Goal: Information Seeking & Learning: Learn about a topic

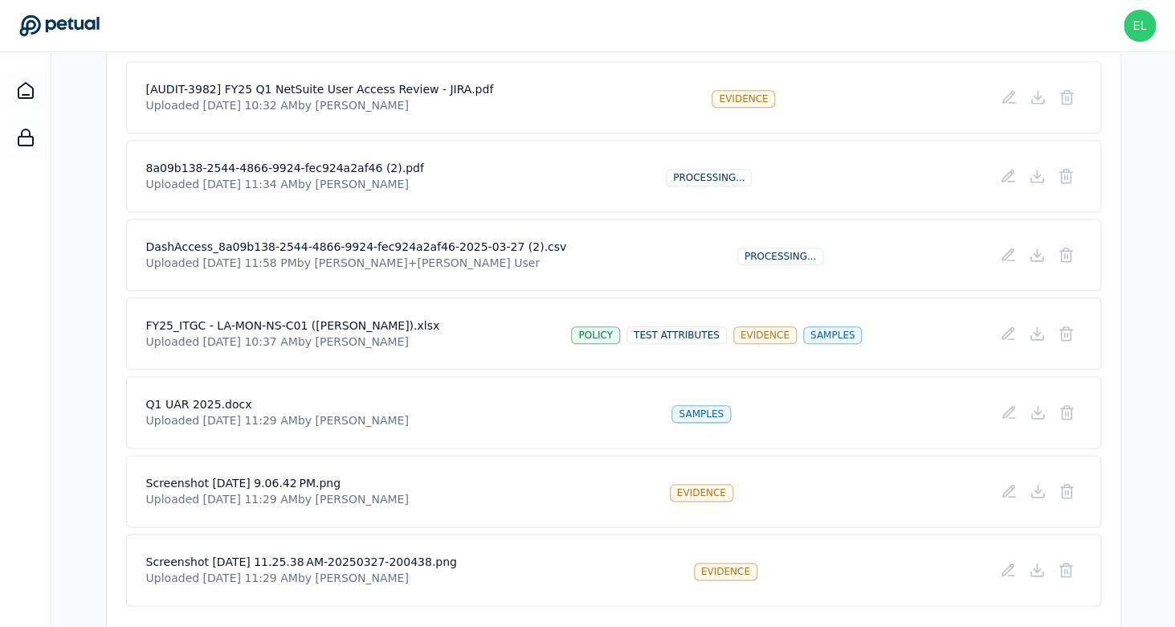
scroll to position [435, 0]
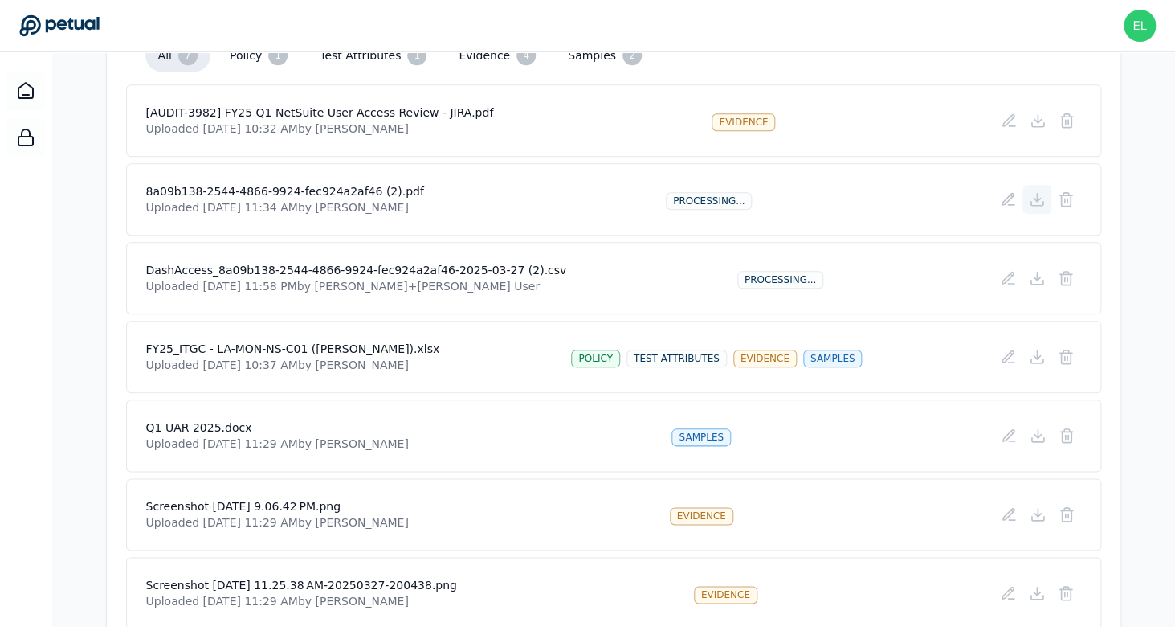
click at [1037, 198] on icon at bounding box center [1037, 198] width 0 height 8
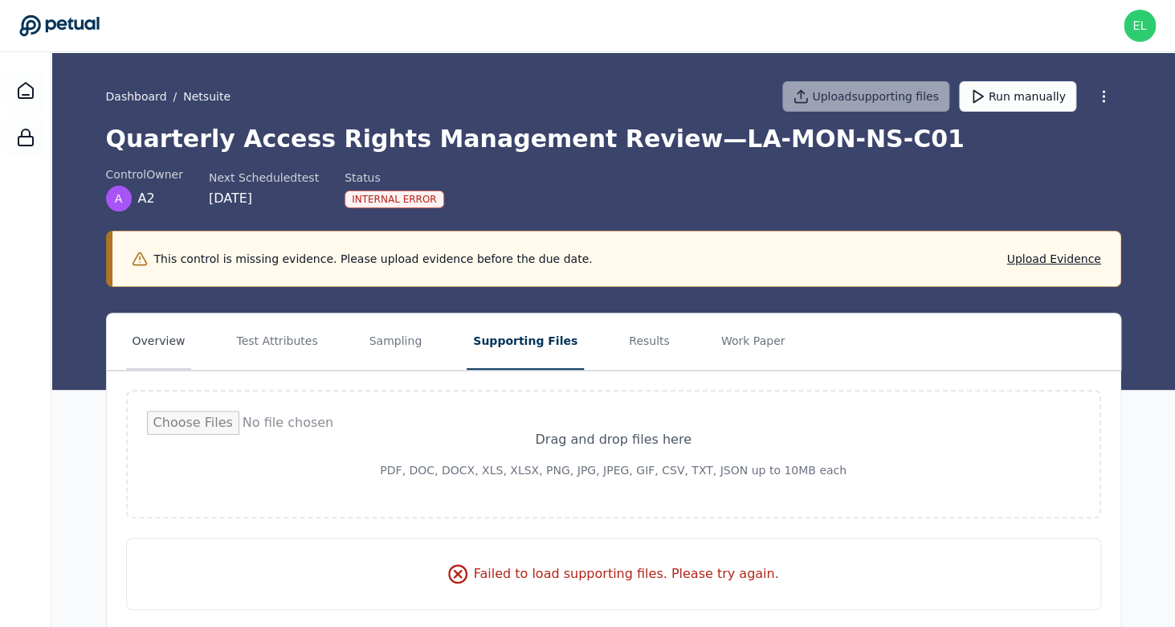
click at [159, 348] on button "Overview" at bounding box center [159, 341] width 66 height 56
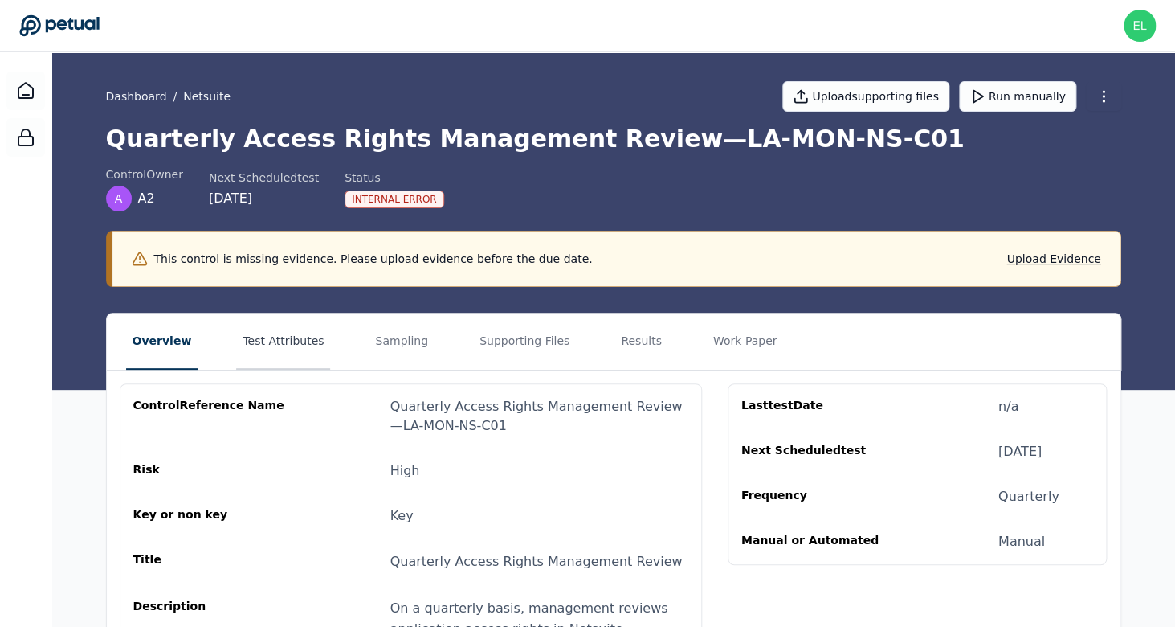
click at [270, 349] on button "Test Attributes" at bounding box center [283, 341] width 94 height 56
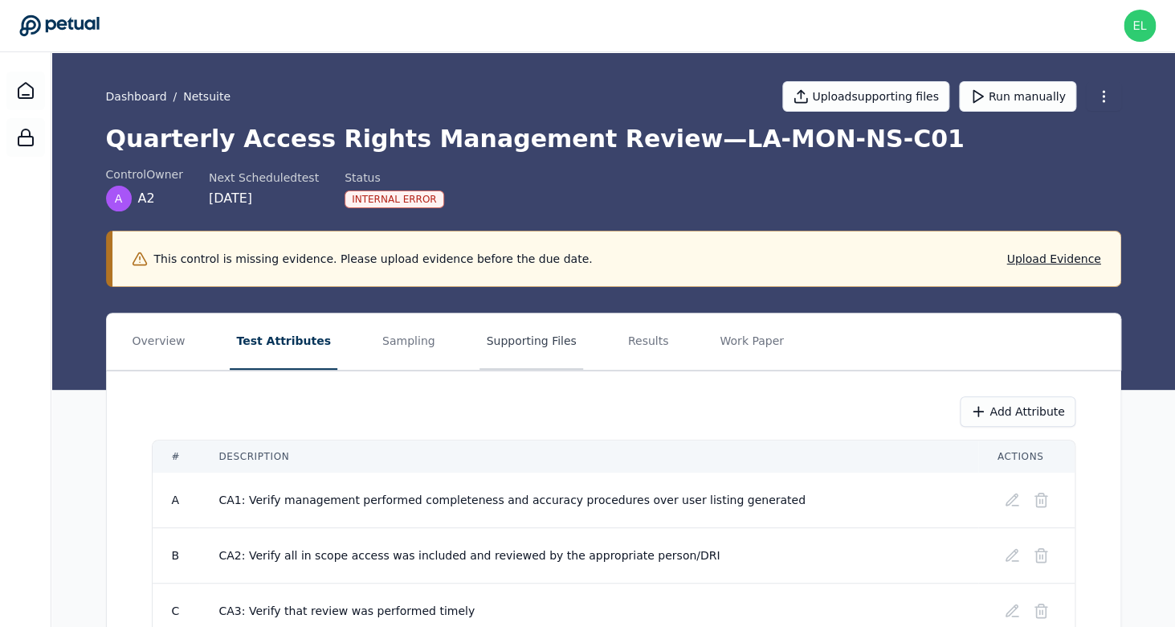
click at [480, 345] on button "Supporting Files" at bounding box center [531, 341] width 103 height 56
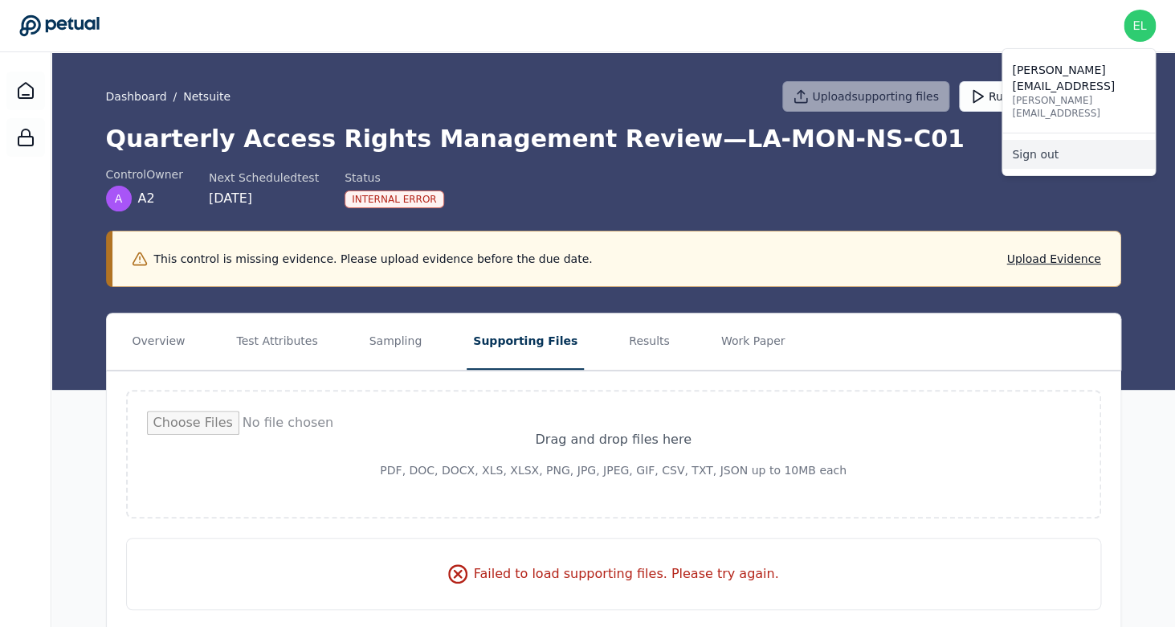
click at [1027, 140] on link "Sign out" at bounding box center [1079, 154] width 153 height 29
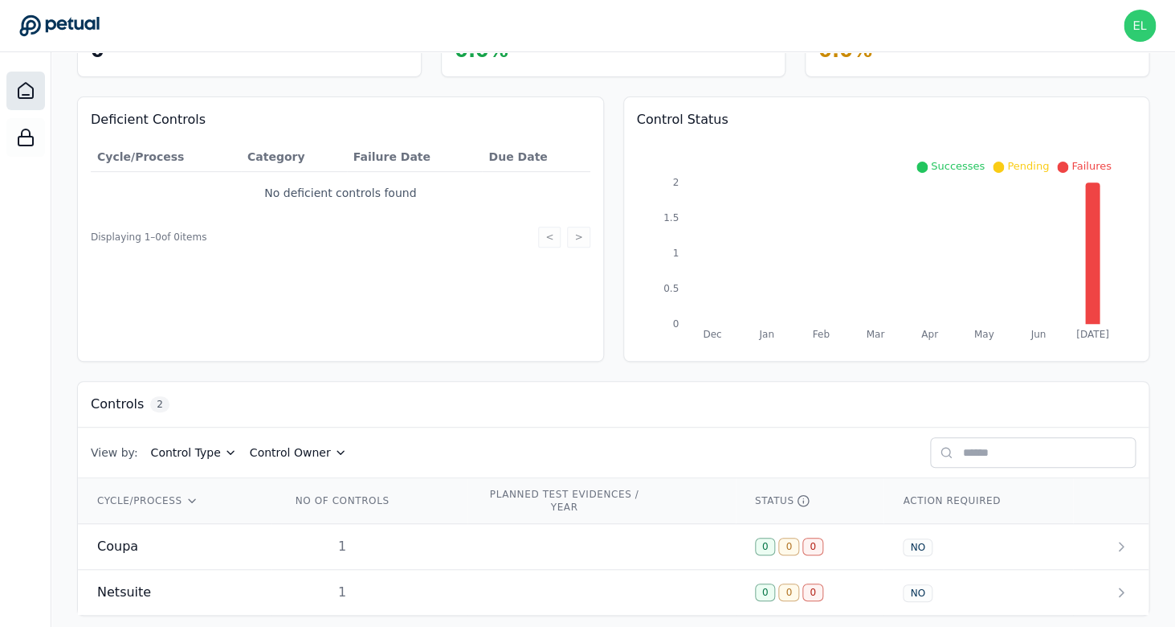
scroll to position [137, 0]
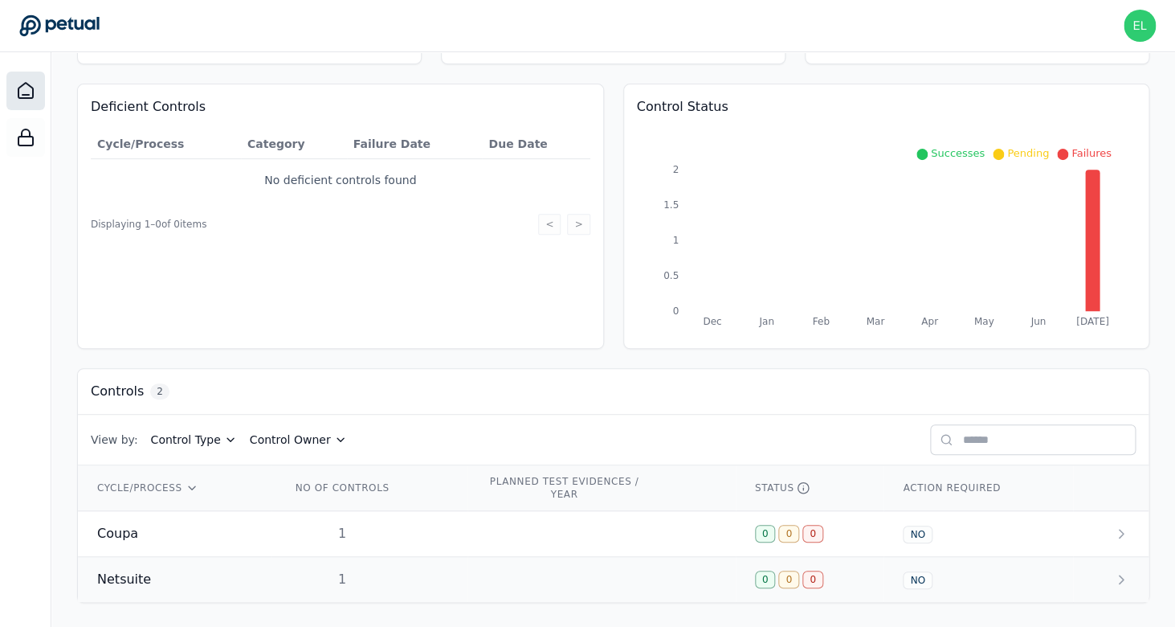
click at [230, 595] on td "Netsuite" at bounding box center [175, 580] width 194 height 46
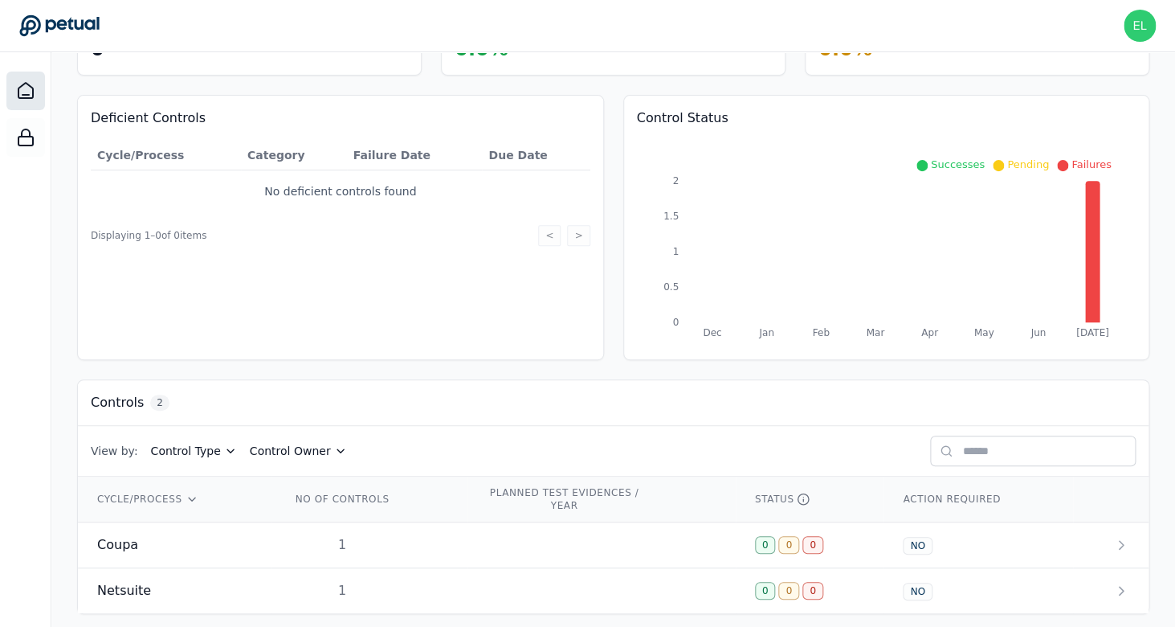
scroll to position [135, 0]
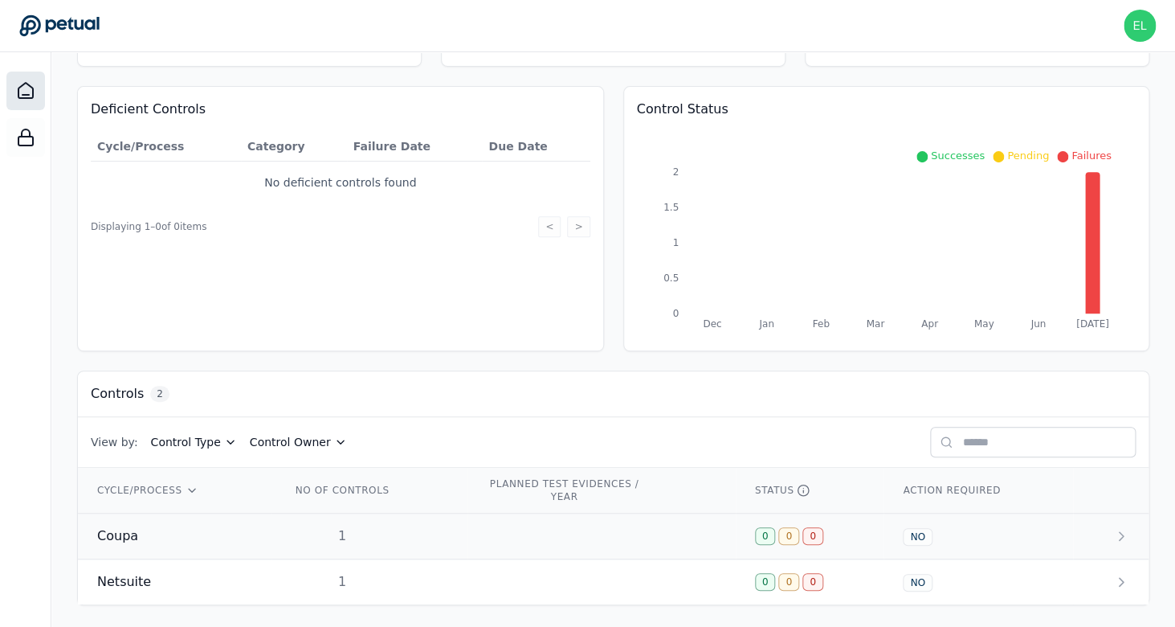
click at [190, 545] on div "Coupa" at bounding box center [174, 535] width 155 height 19
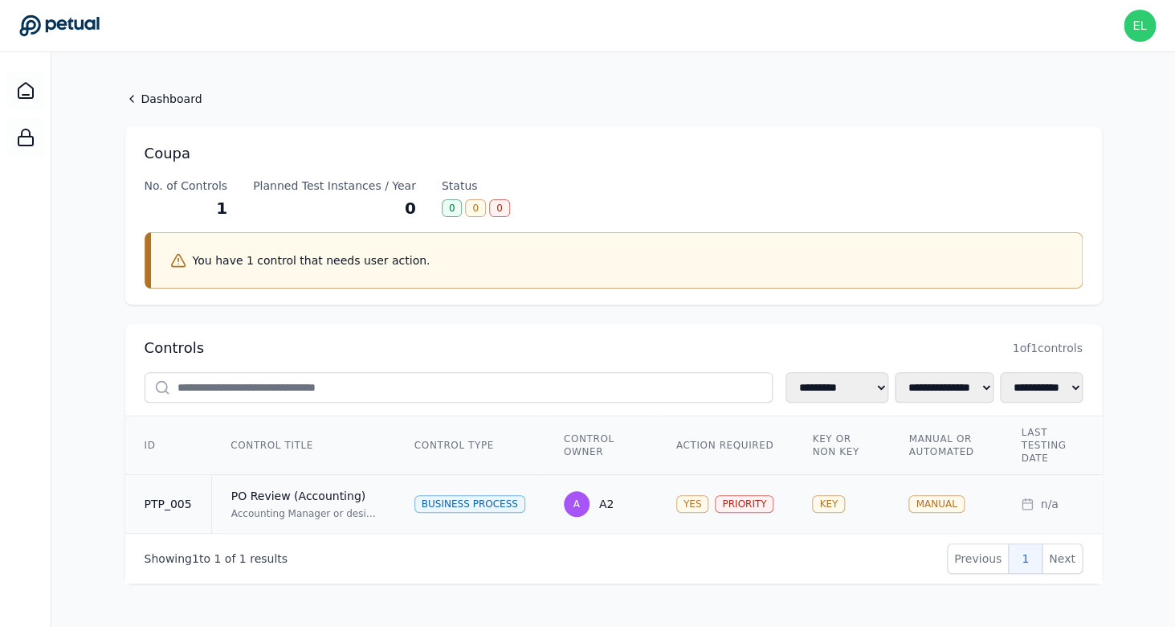
click at [249, 504] on td "PO Review (Accounting) Accounting Manager or designee reviews Chart of Accounts…" at bounding box center [303, 504] width 184 height 59
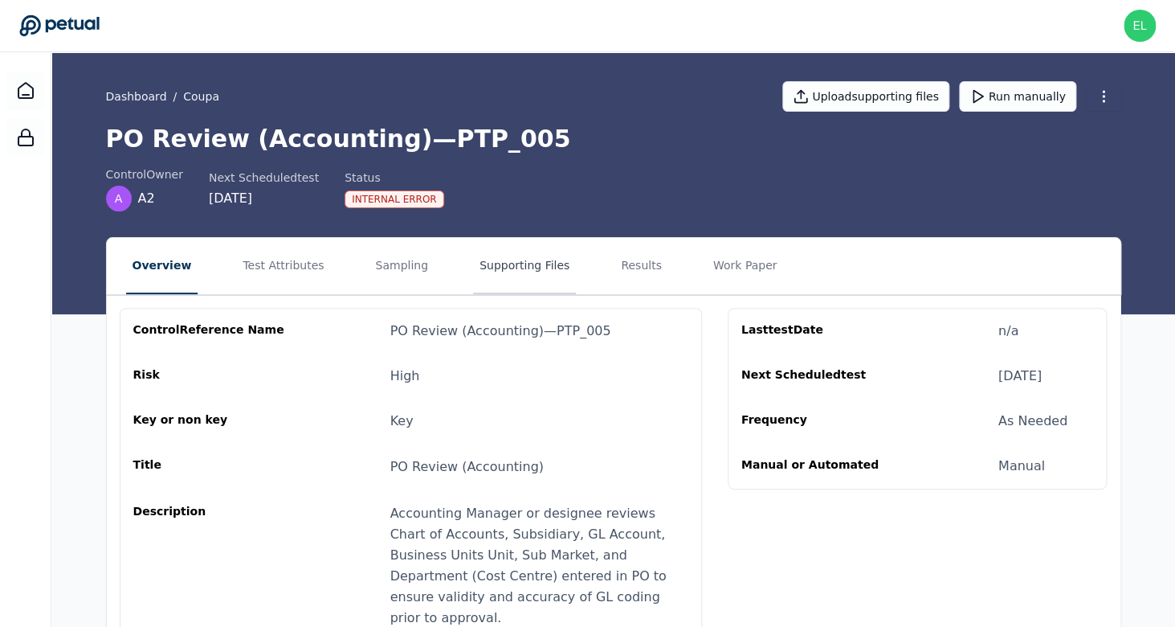
click at [504, 280] on button "Supporting Files" at bounding box center [524, 266] width 103 height 56
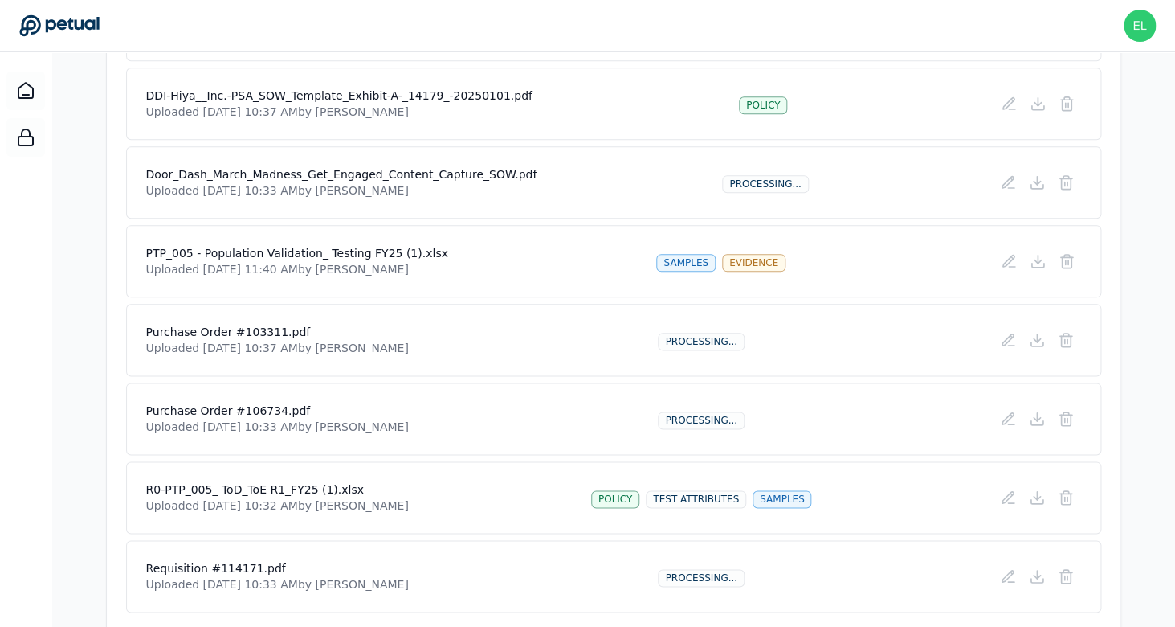
scroll to position [532, 0]
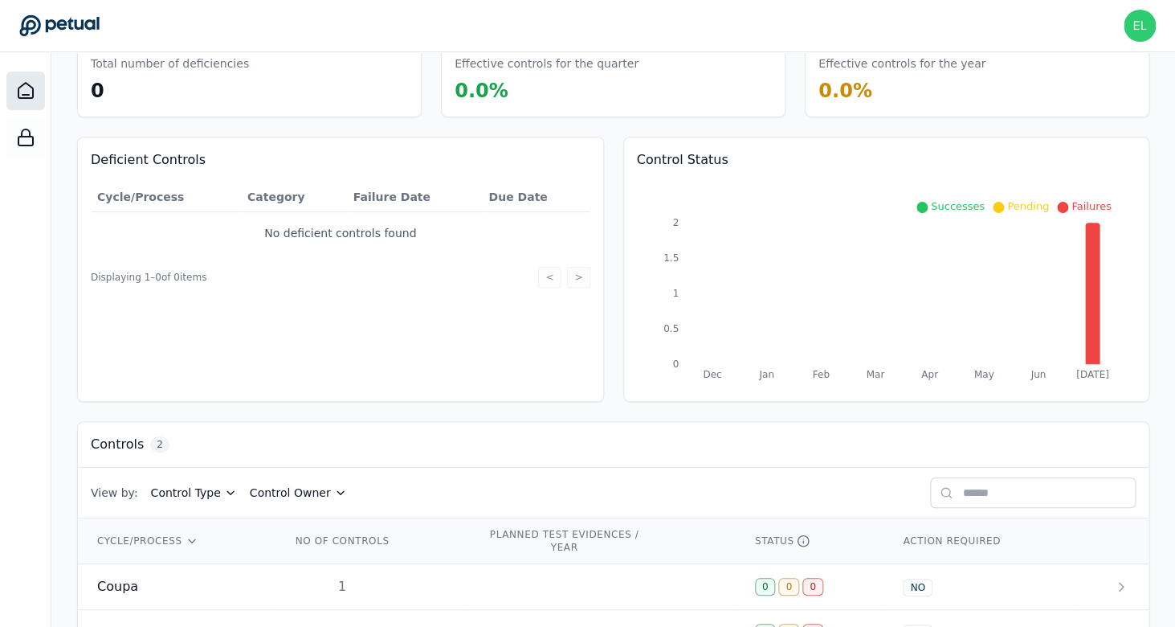
scroll to position [140, 0]
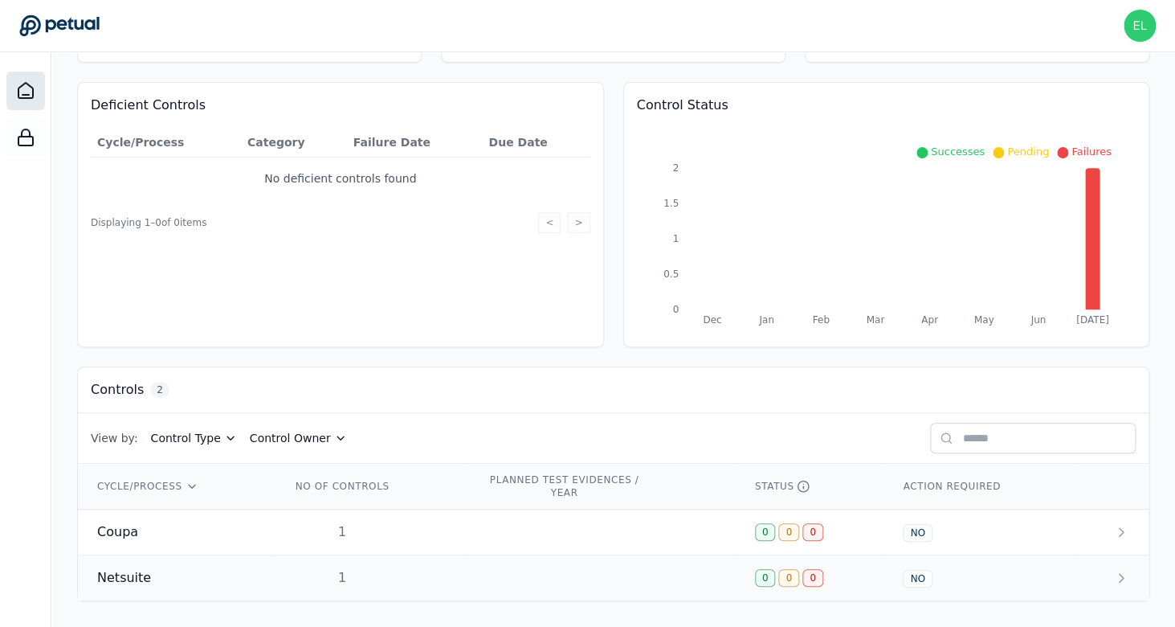
click at [148, 582] on div "Netsuite" at bounding box center [174, 577] width 155 height 19
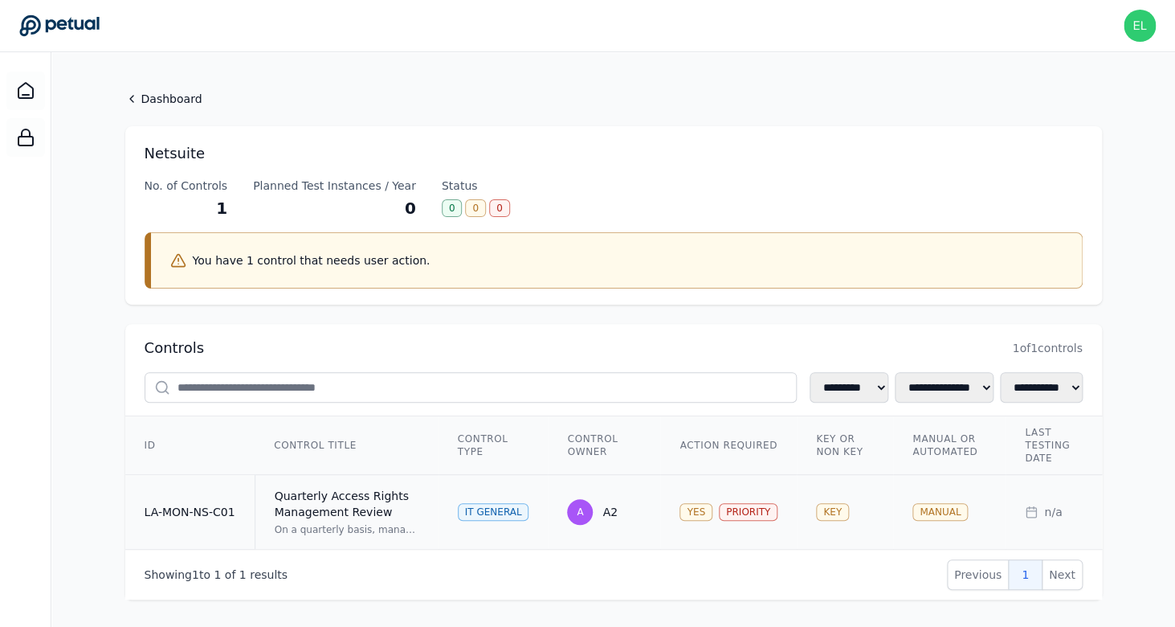
click at [186, 509] on td "LA-MON-NS-C01" at bounding box center [190, 512] width 130 height 75
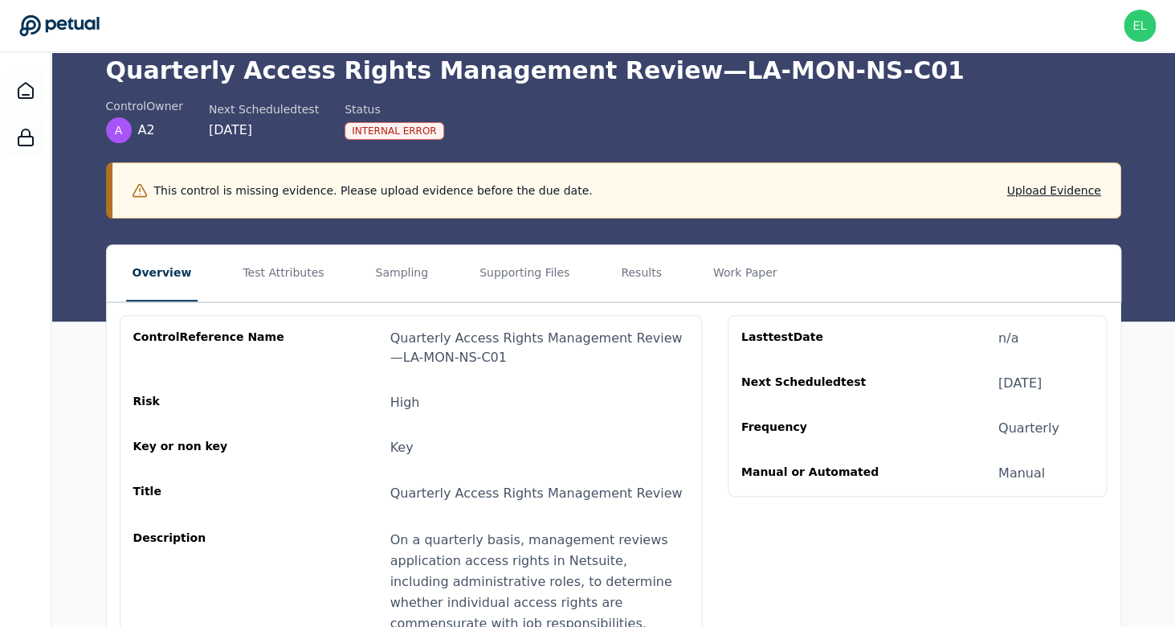
scroll to position [59, 0]
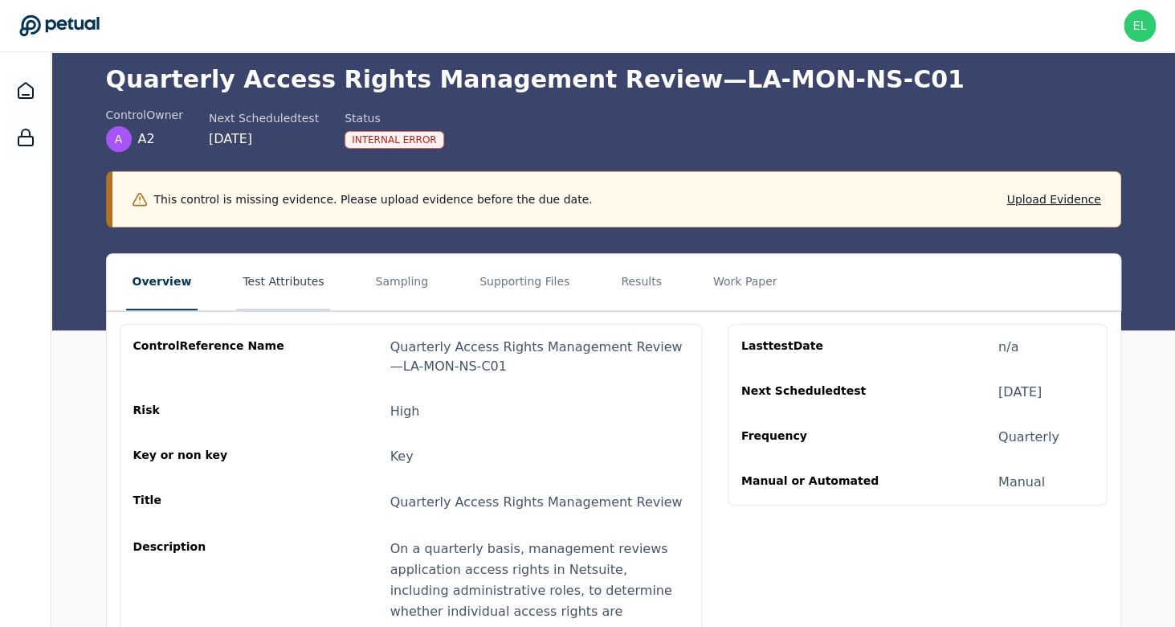
click at [282, 274] on button "Test Attributes" at bounding box center [283, 282] width 94 height 56
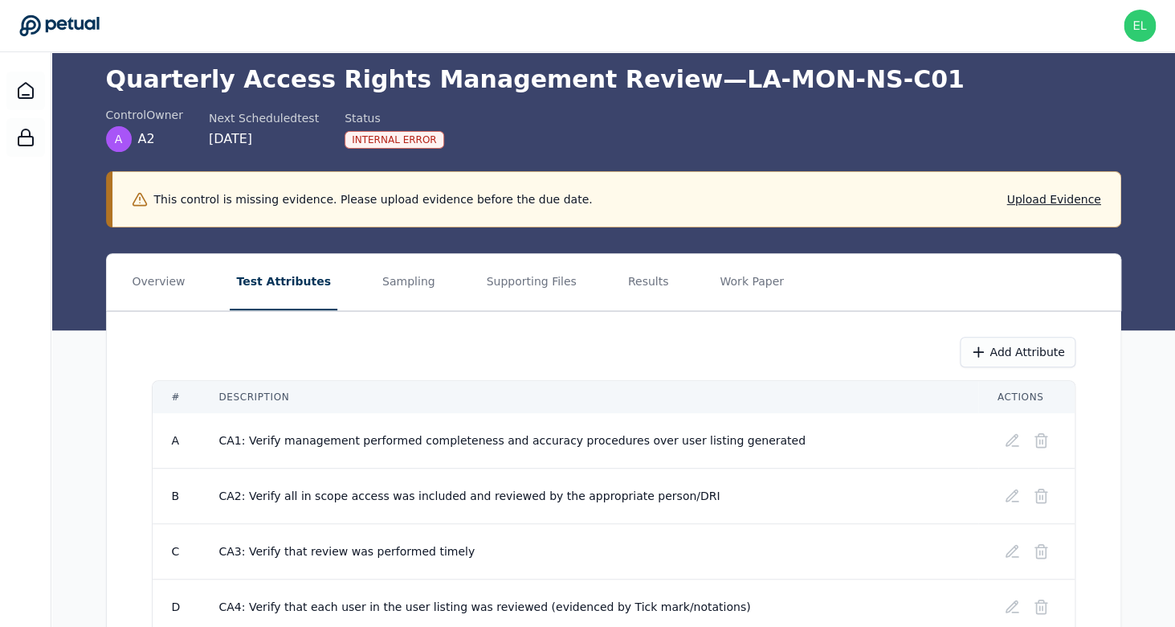
click at [423, 297] on nav "Overview Test Attributes Sampling Supporting Files Results Work Paper" at bounding box center [614, 282] width 1014 height 56
click at [400, 282] on button "Sampling" at bounding box center [409, 282] width 66 height 56
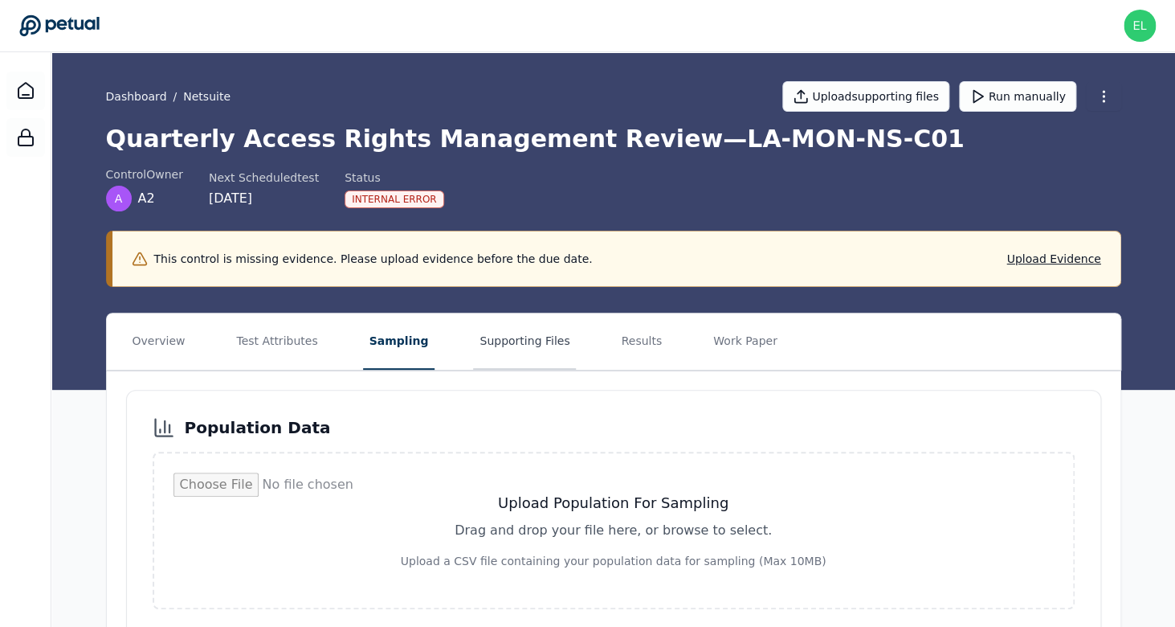
click at [486, 349] on button "Supporting Files" at bounding box center [524, 341] width 103 height 56
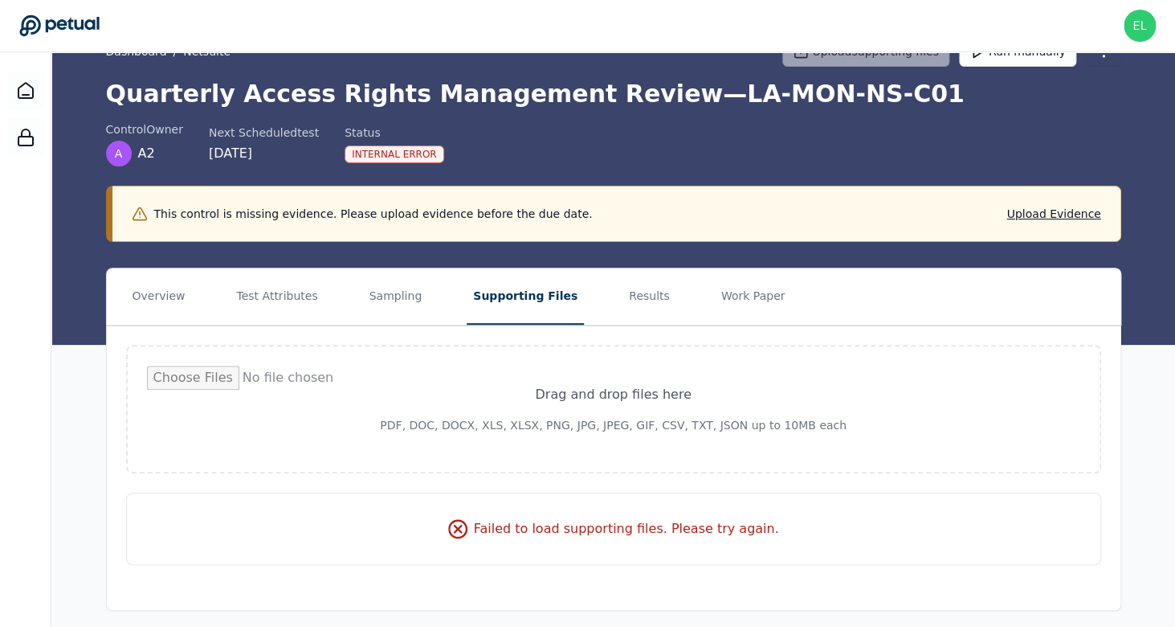
scroll to position [55, 0]
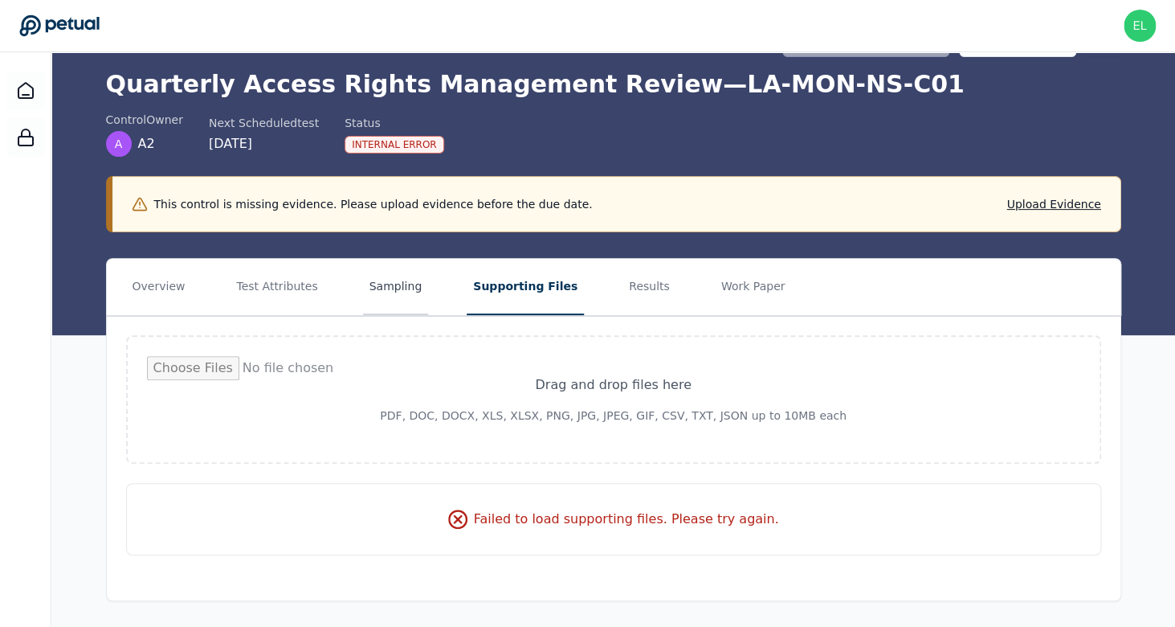
click at [393, 288] on button "Sampling" at bounding box center [396, 287] width 66 height 56
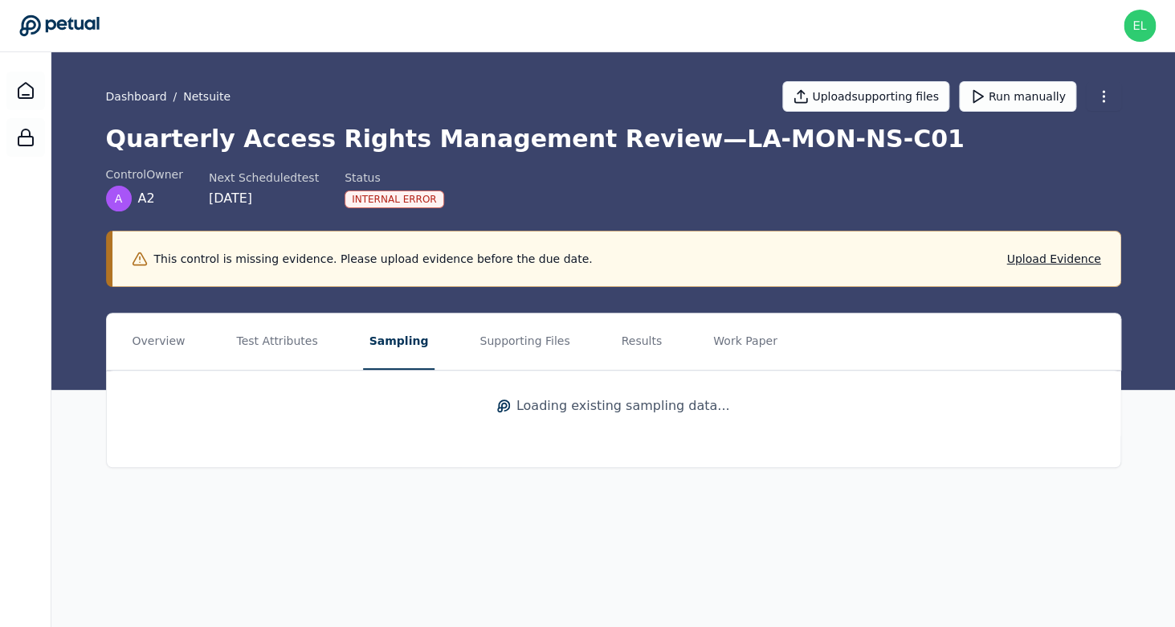
scroll to position [0, 0]
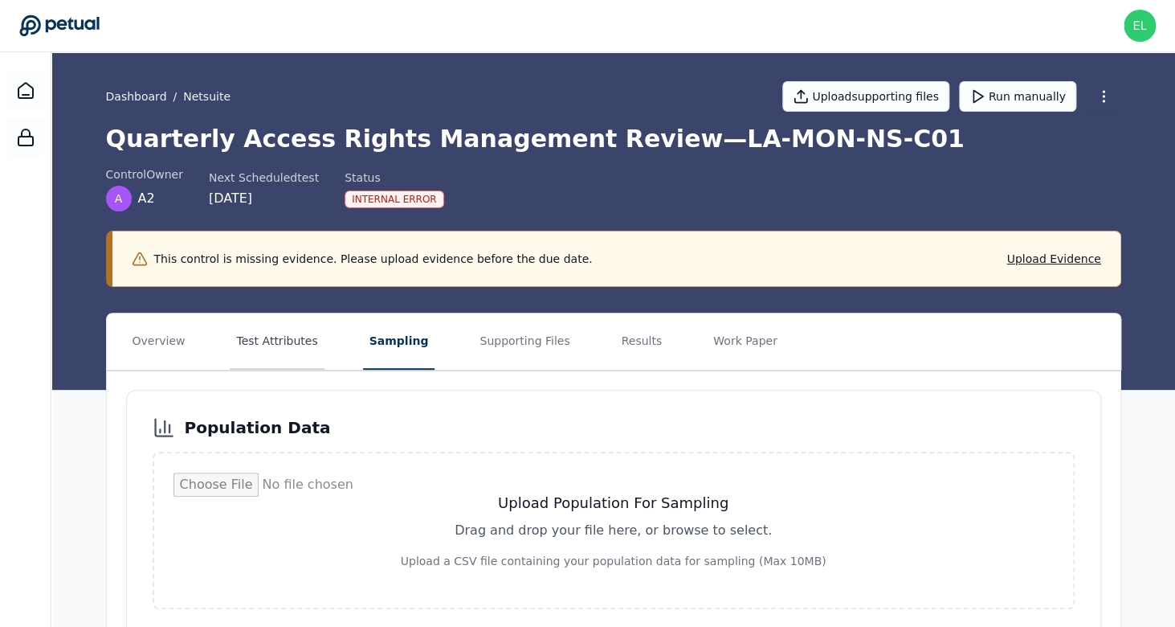
click at [286, 369] on button "Test Attributes" at bounding box center [277, 341] width 94 height 56
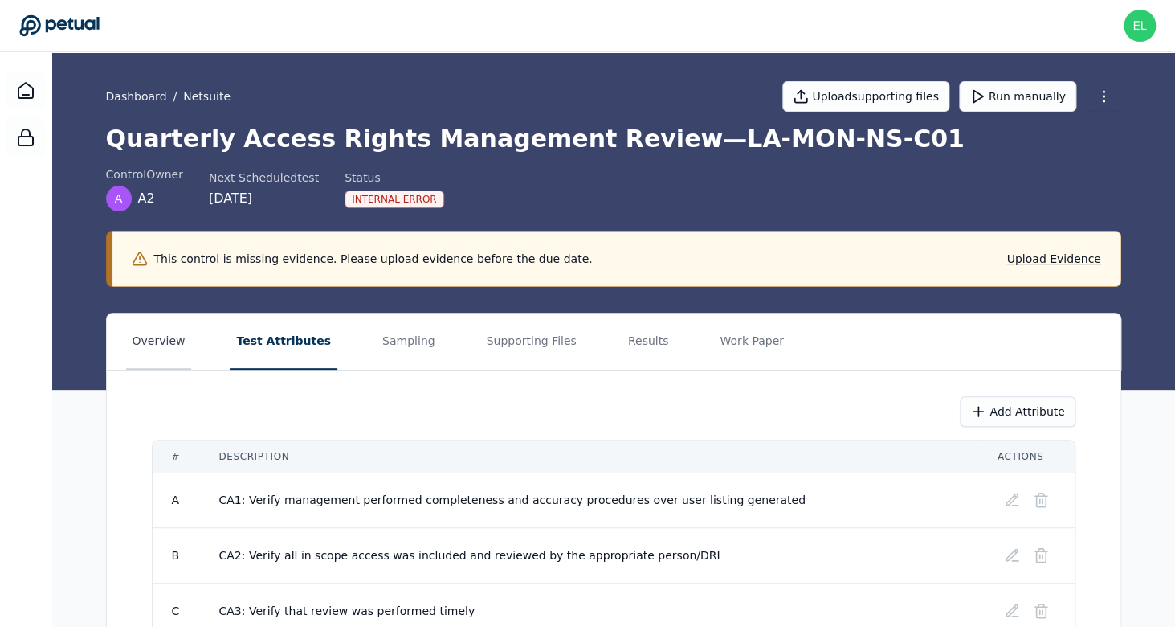
click at [165, 337] on button "Overview" at bounding box center [159, 341] width 66 height 56
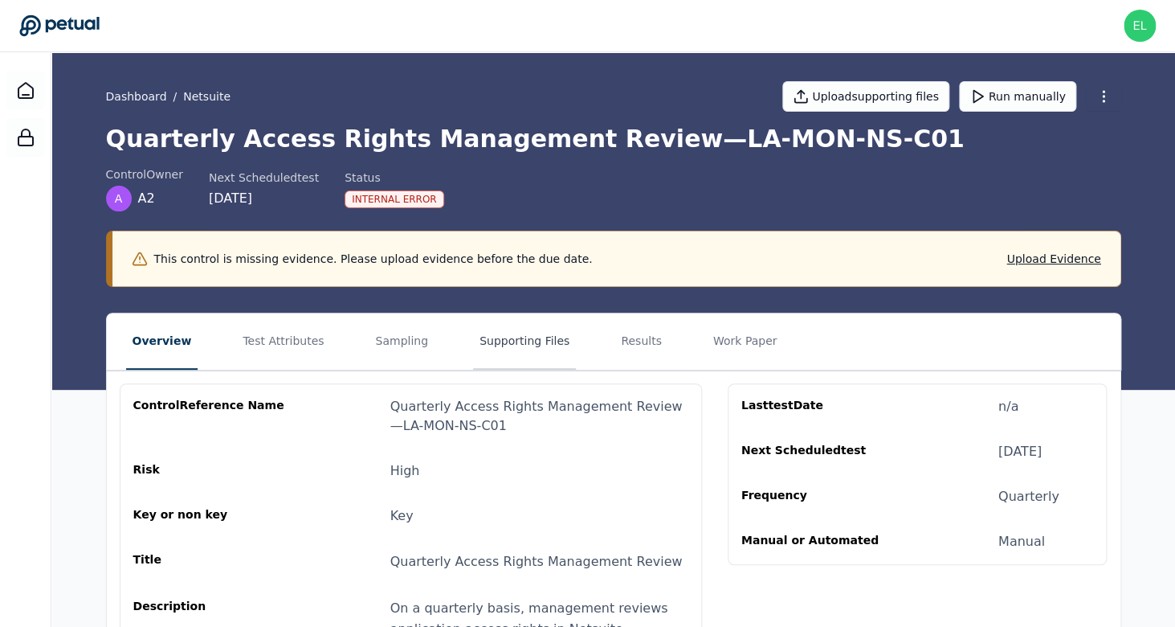
click at [508, 349] on button "Supporting Files" at bounding box center [524, 341] width 103 height 56
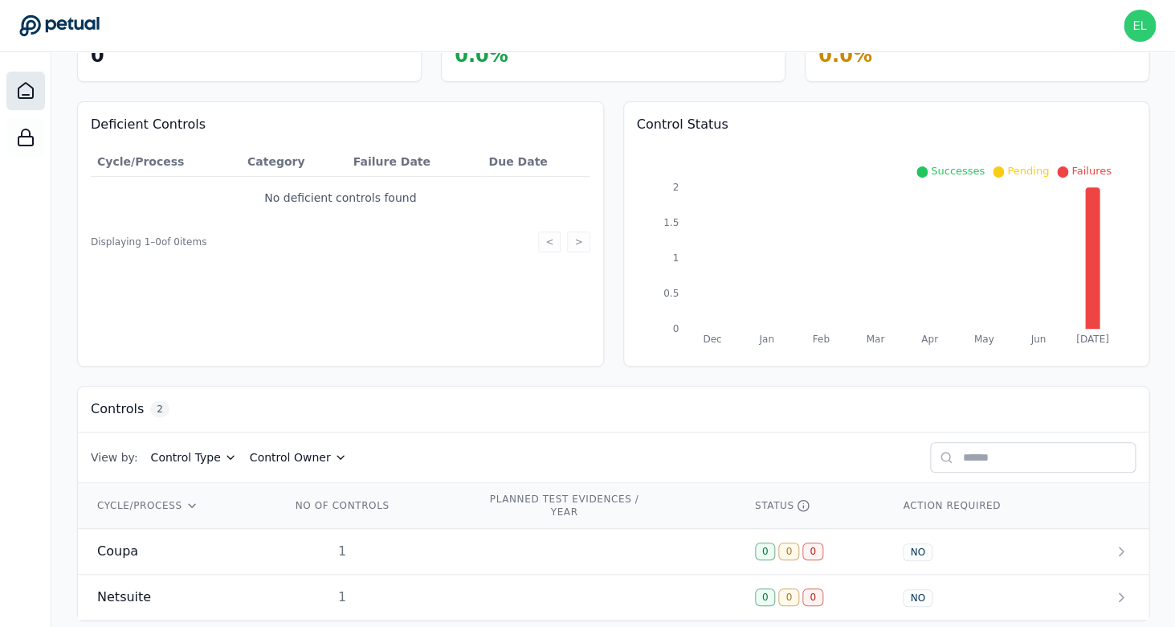
scroll to position [140, 0]
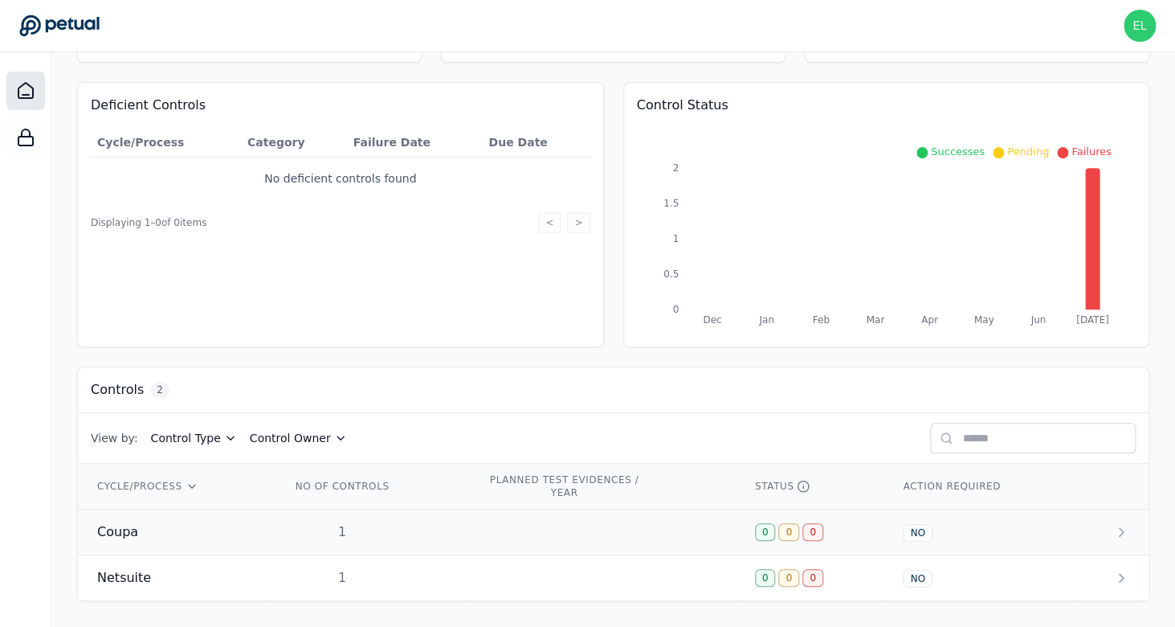
click at [188, 523] on div "Coupa" at bounding box center [174, 531] width 155 height 19
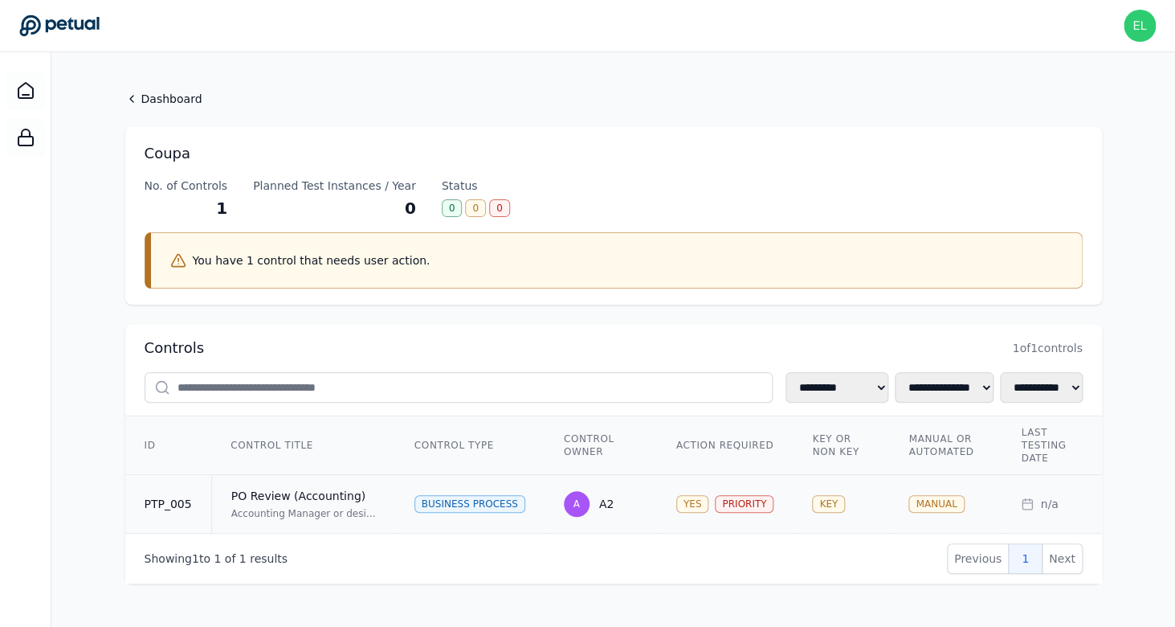
click at [251, 509] on div "Accounting Manager or designee reviews Chart of Accounts, Subsidiary, GL Accoun…" at bounding box center [303, 513] width 145 height 13
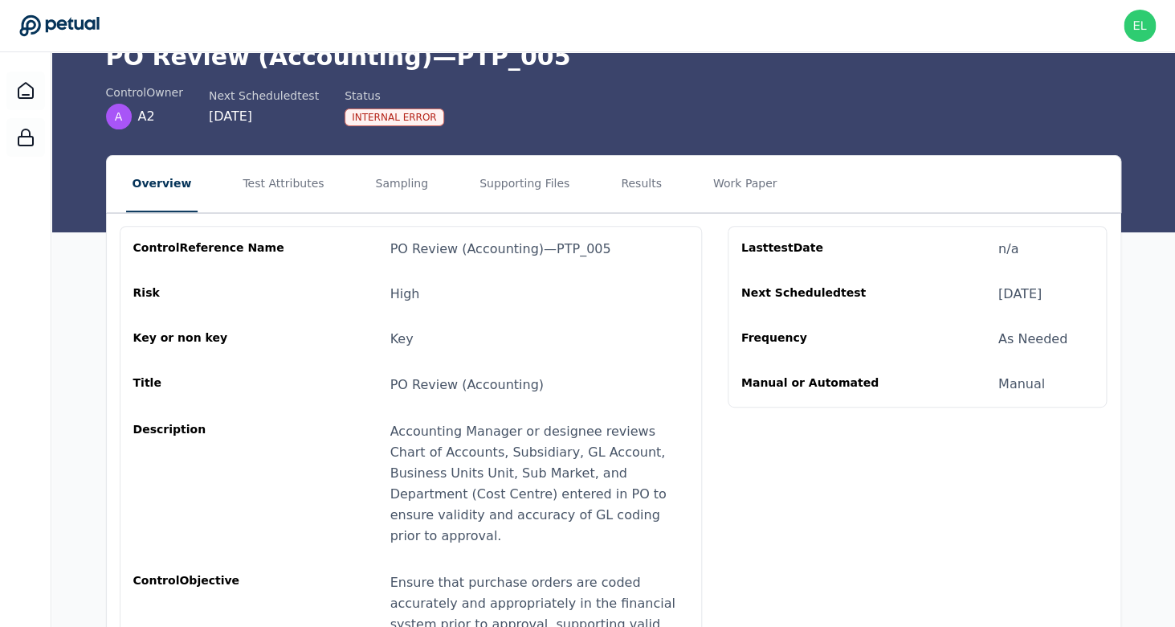
scroll to position [169, 0]
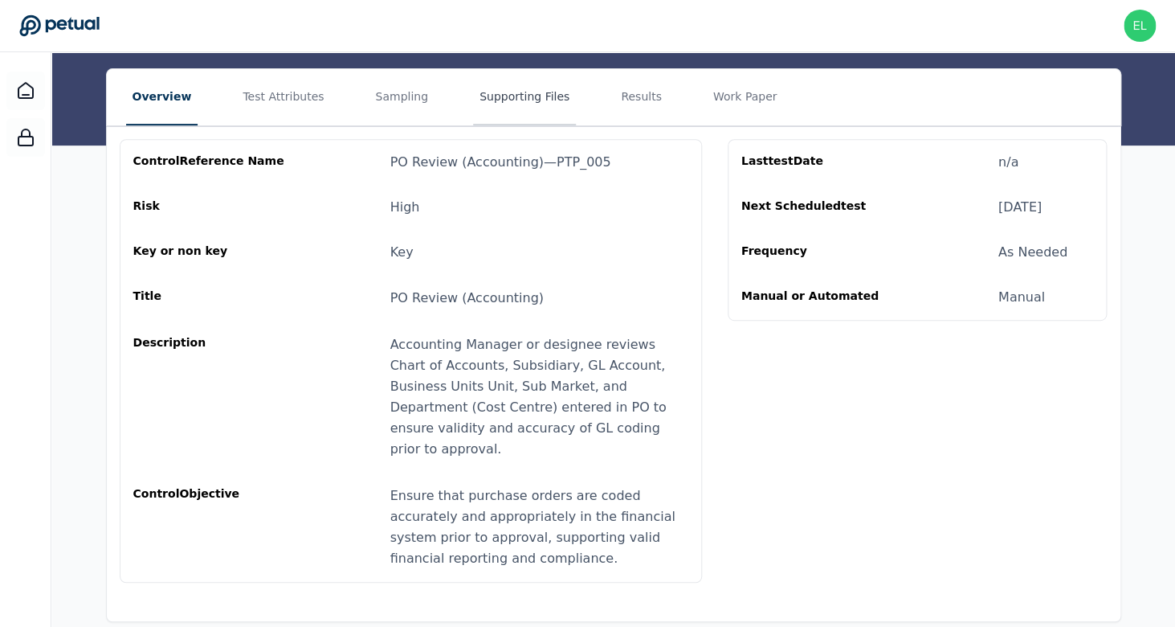
click at [485, 122] on button "Supporting Files" at bounding box center [524, 97] width 103 height 56
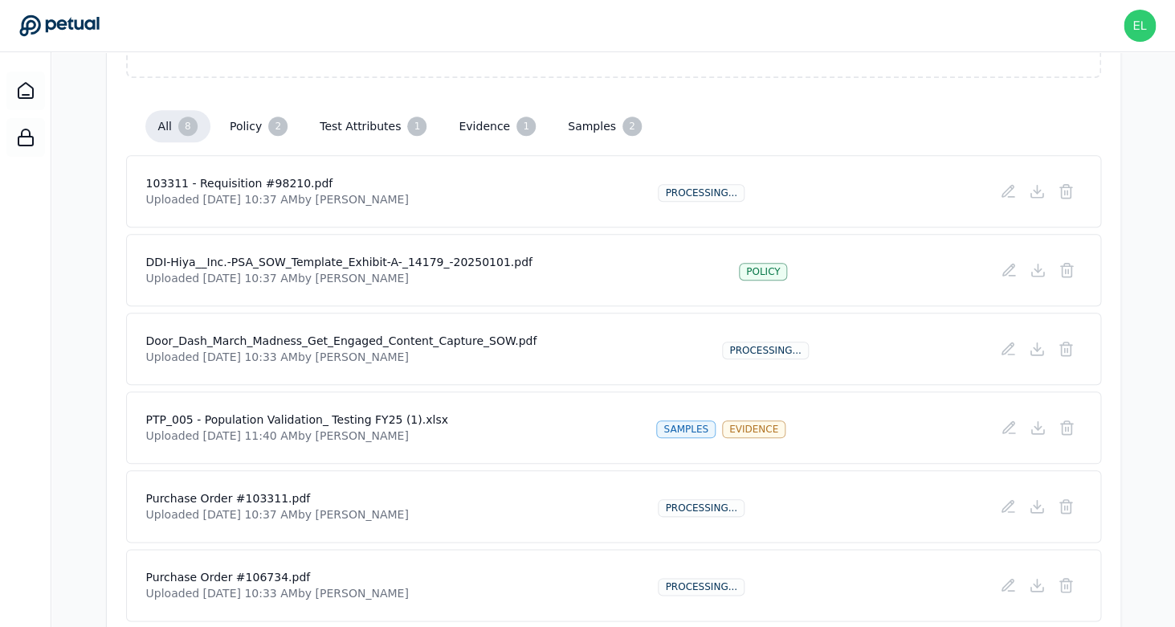
scroll to position [366, 0]
click at [1035, 348] on icon at bounding box center [1037, 347] width 6 height 3
click at [1038, 353] on icon at bounding box center [1037, 348] width 16 height 16
click at [1033, 190] on icon at bounding box center [1037, 190] width 16 height 16
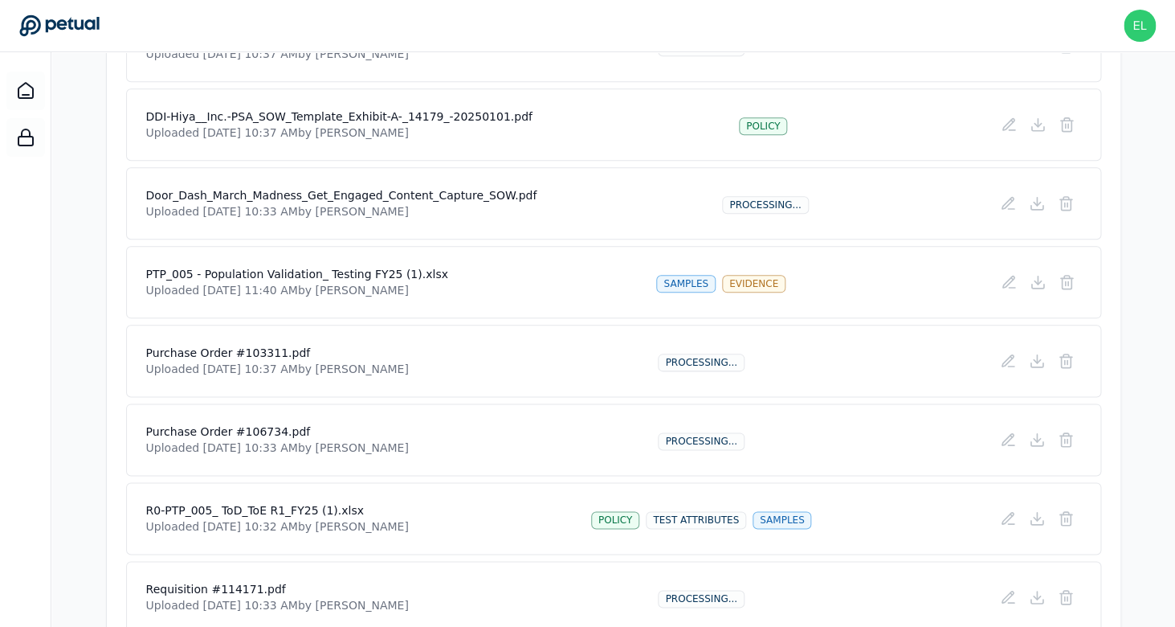
scroll to position [588, 0]
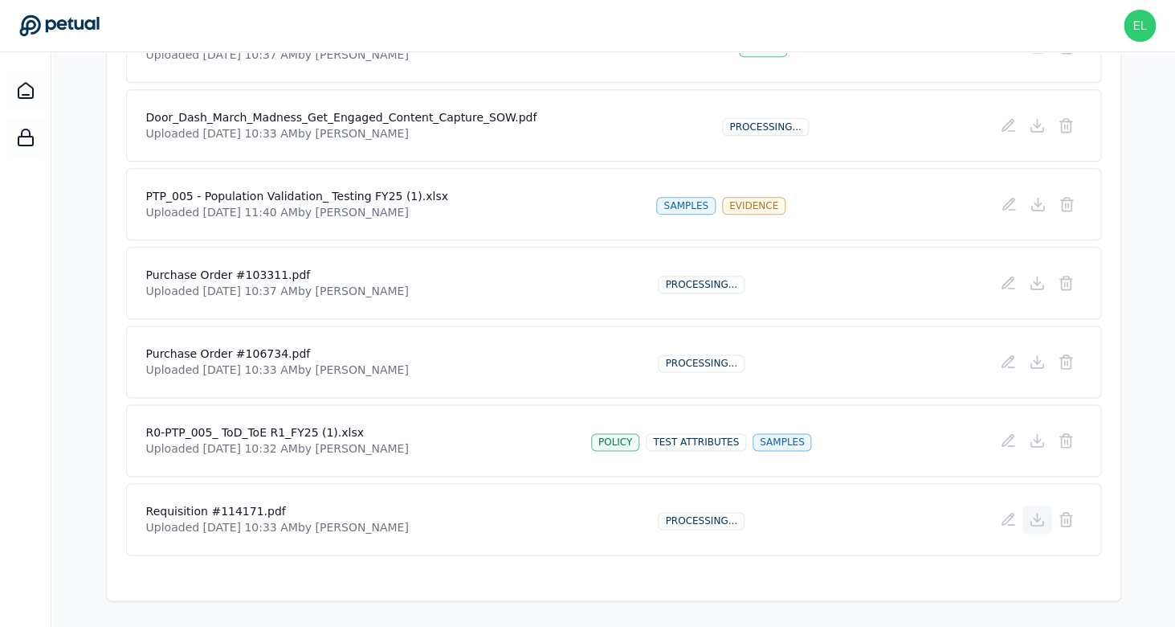
click at [1039, 525] on icon at bounding box center [1037, 523] width 12 height 4
click at [1041, 364] on icon at bounding box center [1037, 361] width 16 height 16
click at [1037, 283] on icon at bounding box center [1037, 281] width 0 height 8
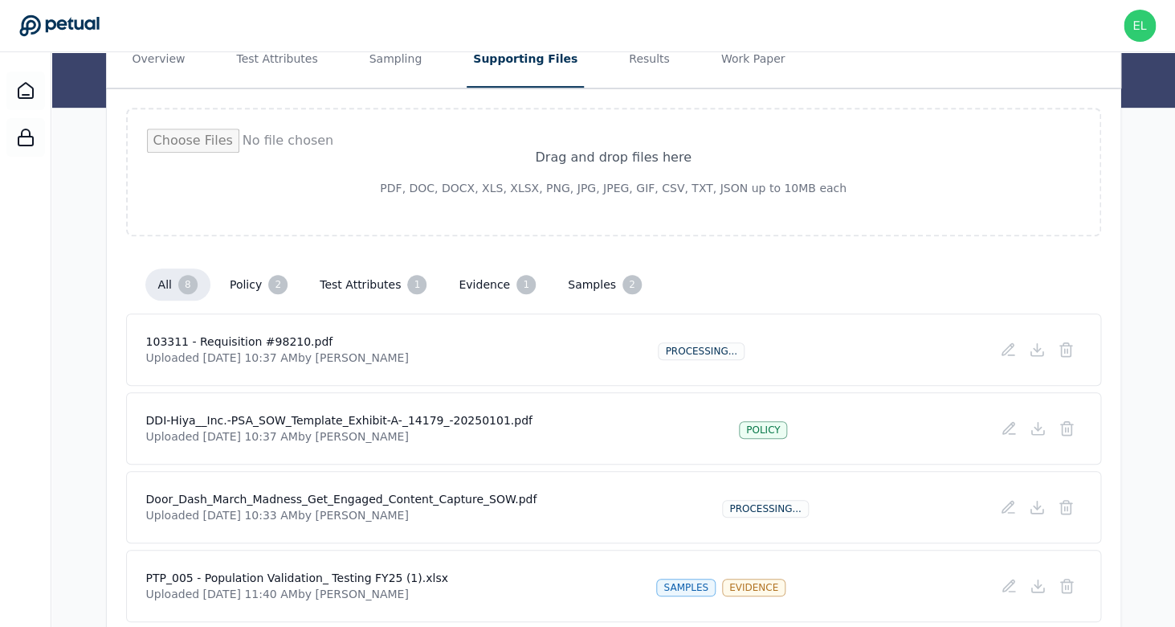
scroll to position [171, 0]
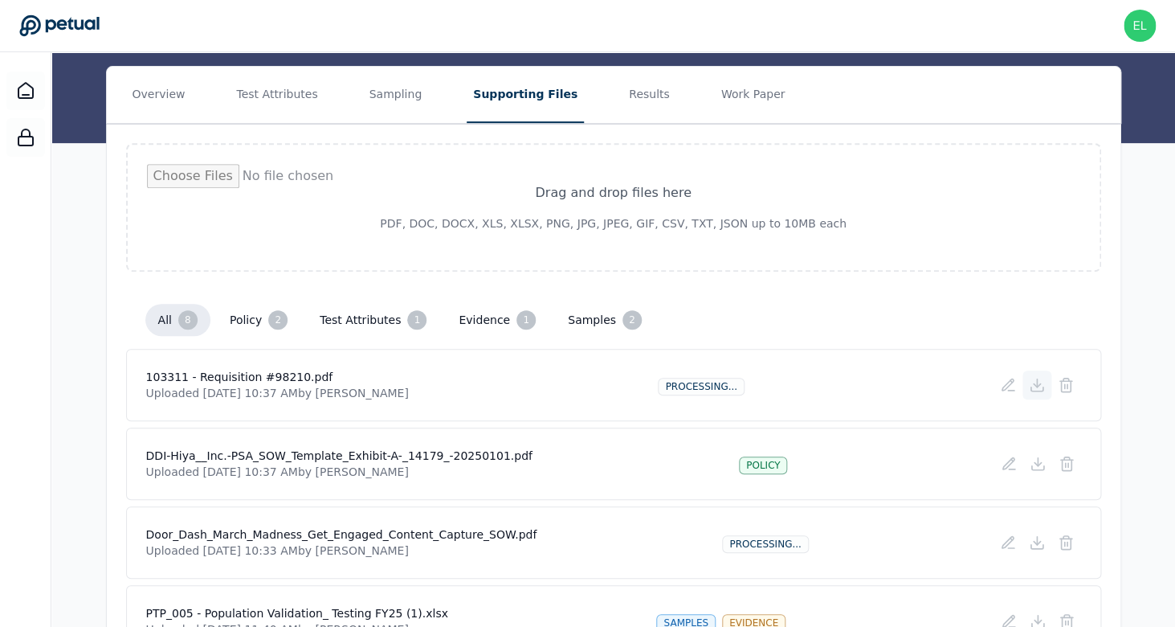
click at [1040, 383] on icon at bounding box center [1037, 384] width 6 height 3
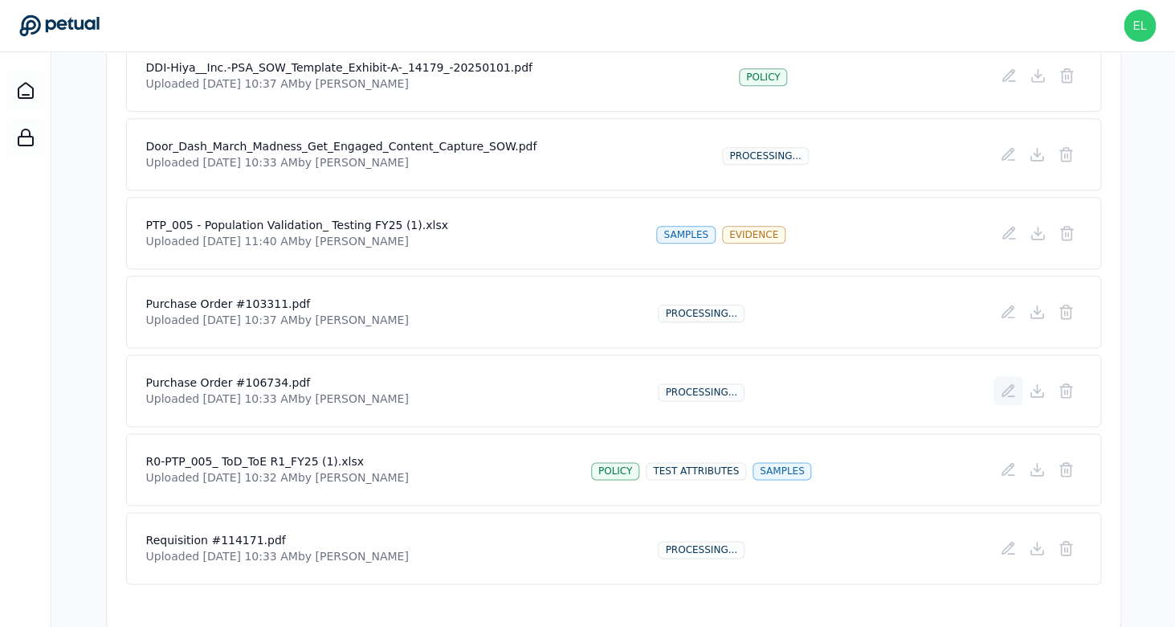
scroll to position [566, 0]
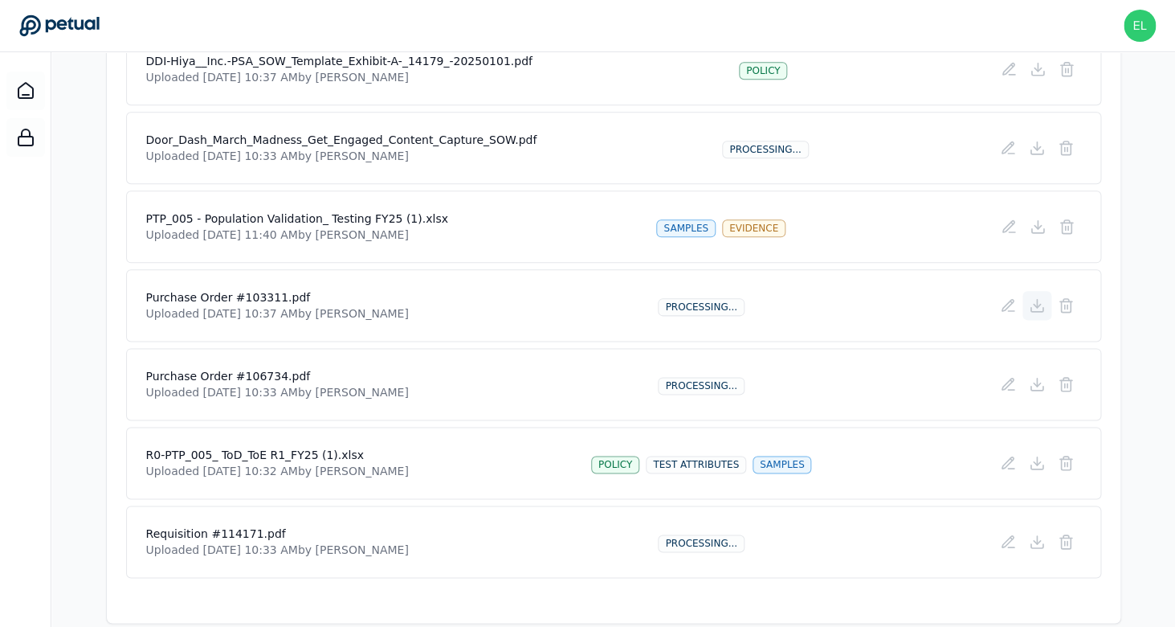
click at [1041, 303] on icon at bounding box center [1037, 305] width 16 height 16
click at [1041, 543] on icon at bounding box center [1037, 541] width 16 height 16
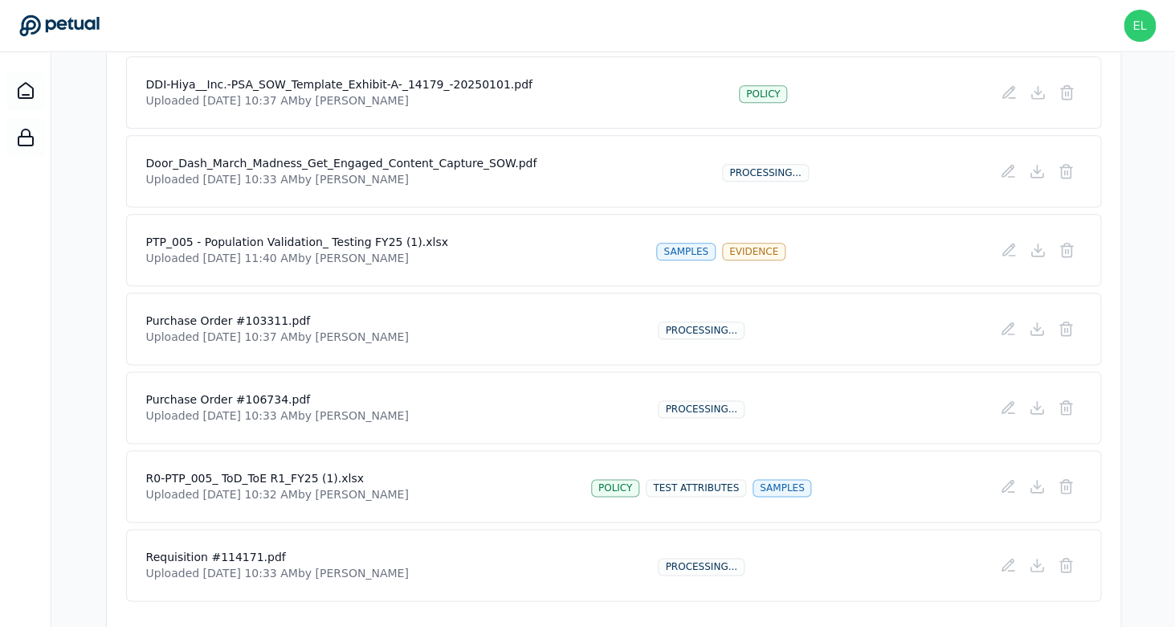
scroll to position [588, 0]
